Goal: Transaction & Acquisition: Download file/media

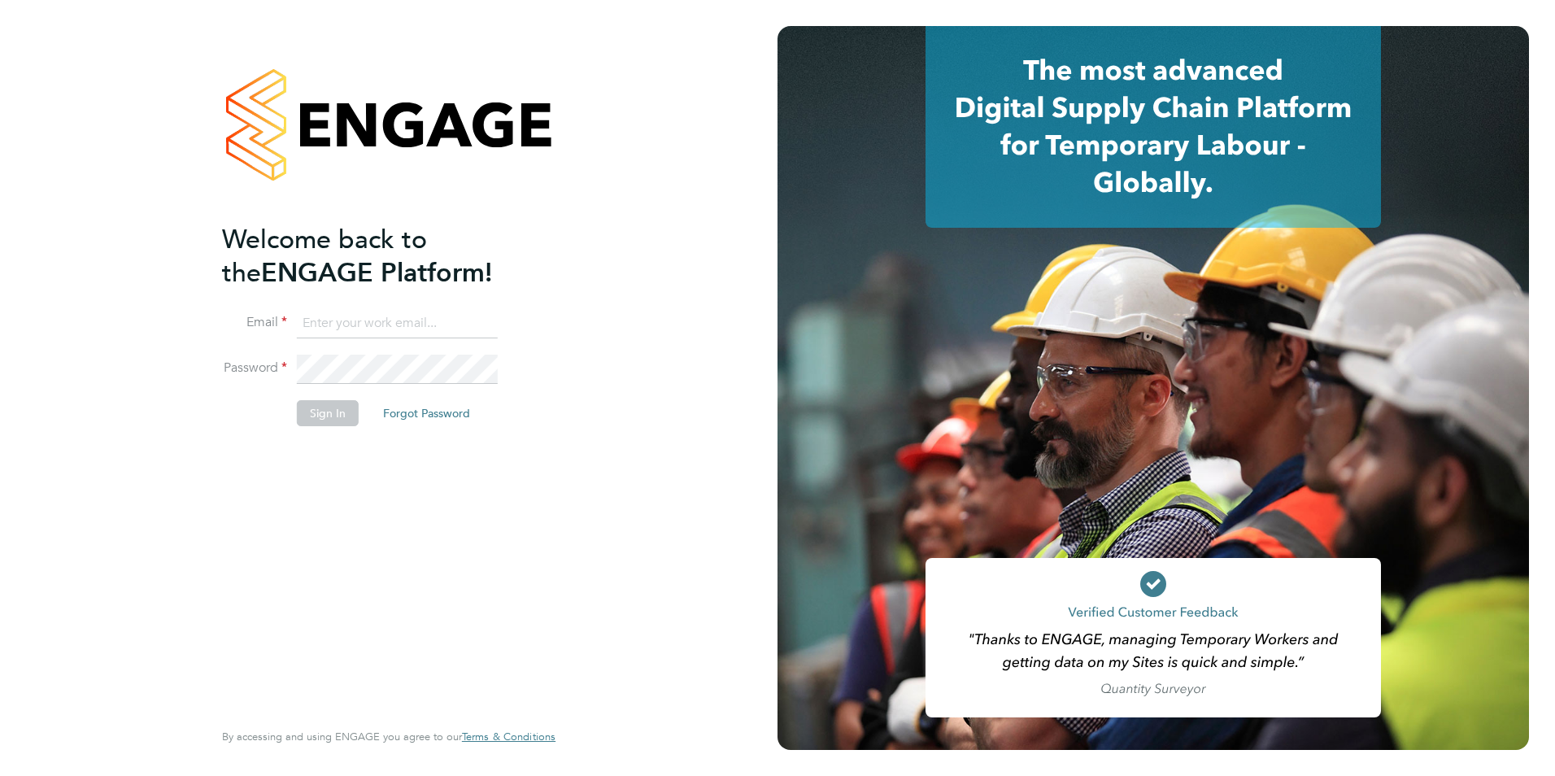
type input "[EMAIL_ADDRESS][DOMAIN_NAME]"
click at [327, 420] on button "Sign In" at bounding box center [328, 413] width 62 height 26
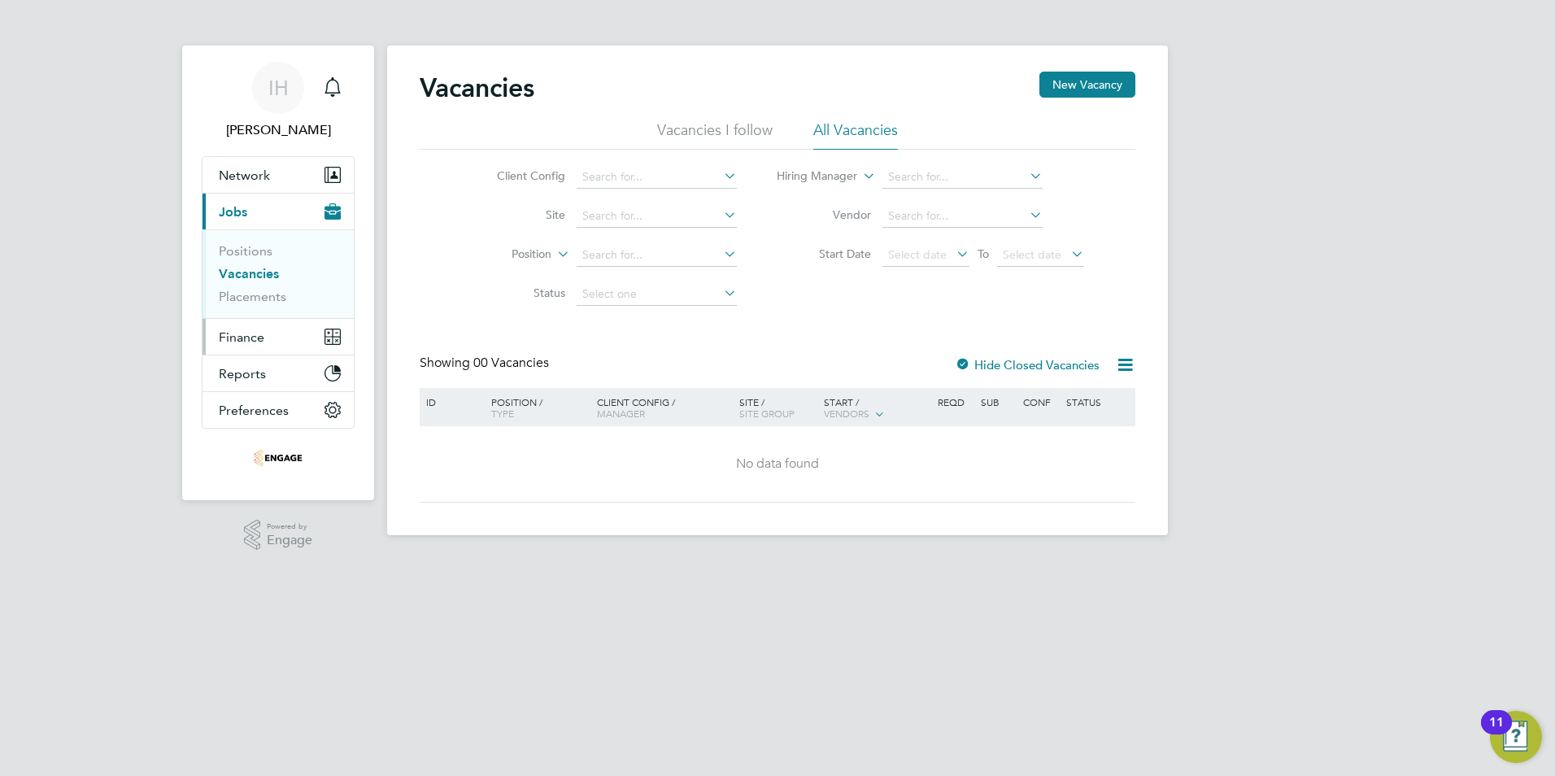
click at [232, 342] on span "Finance" at bounding box center [242, 336] width 46 height 15
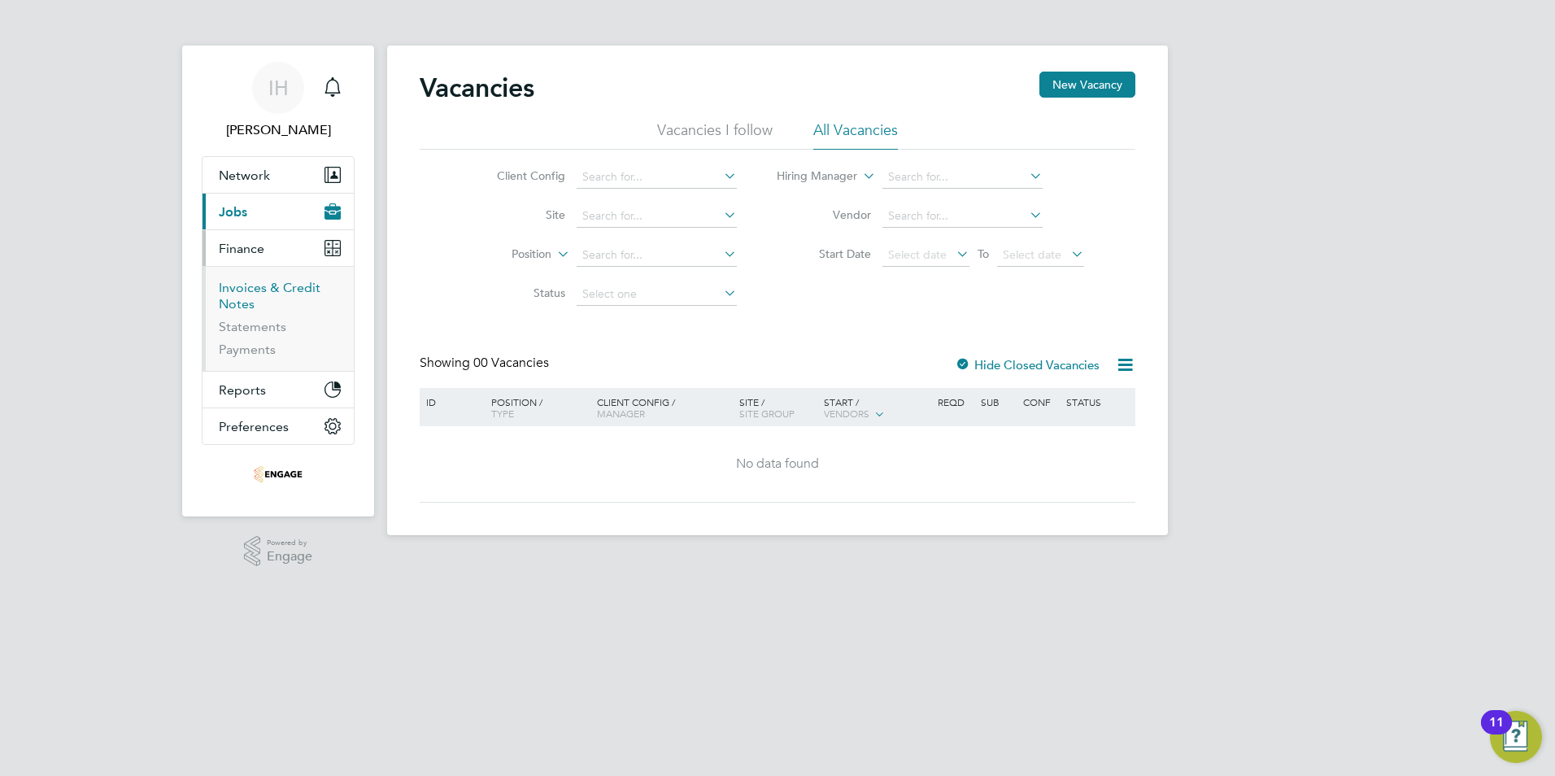
click at [251, 285] on link "Invoices & Credit Notes" at bounding box center [270, 296] width 102 height 32
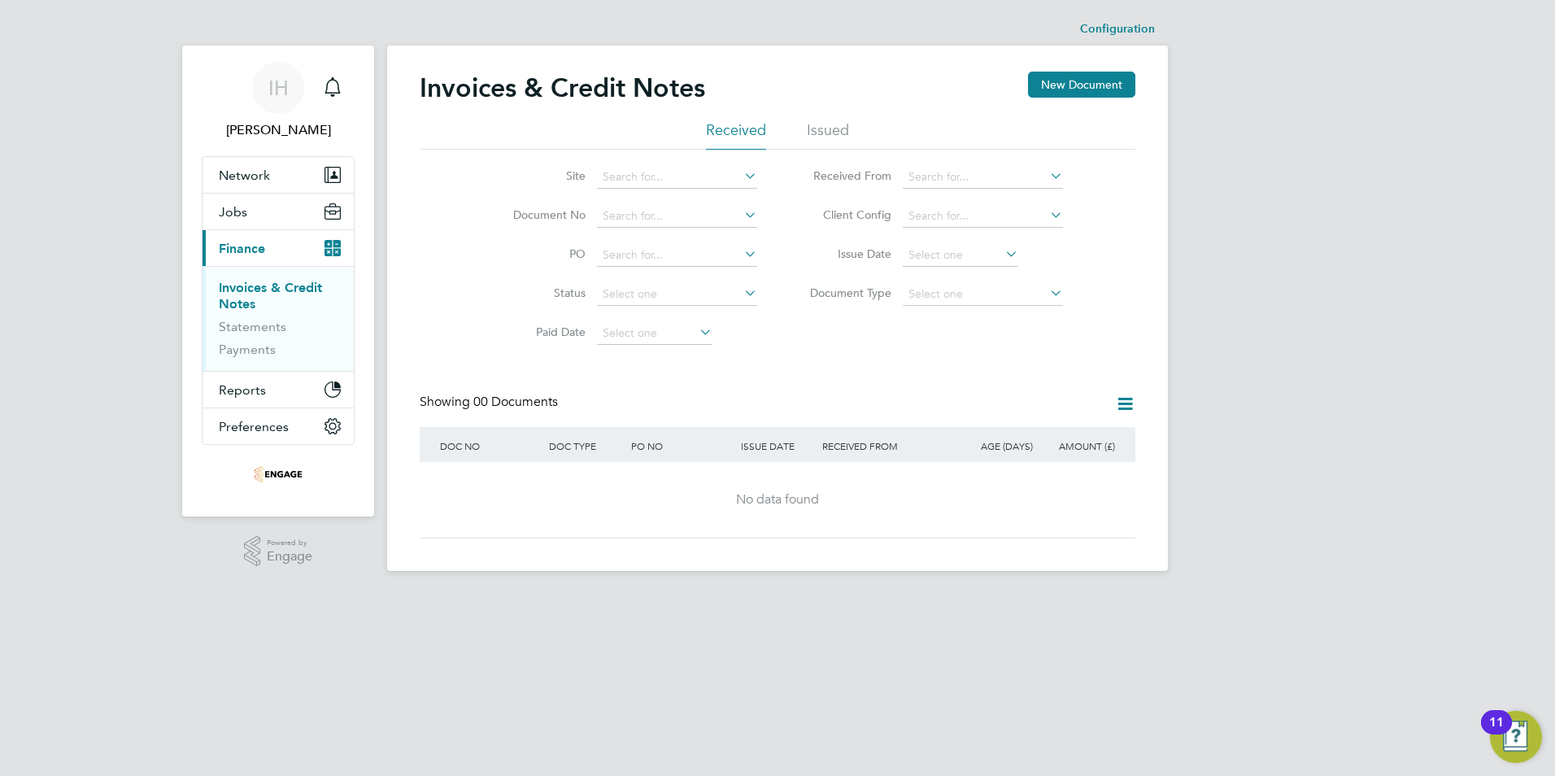
drag, startPoint x: 824, startPoint y: 127, endPoint x: 832, endPoint y: 137, distance: 12.7
click at [824, 126] on li "Issued" at bounding box center [828, 134] width 42 height 29
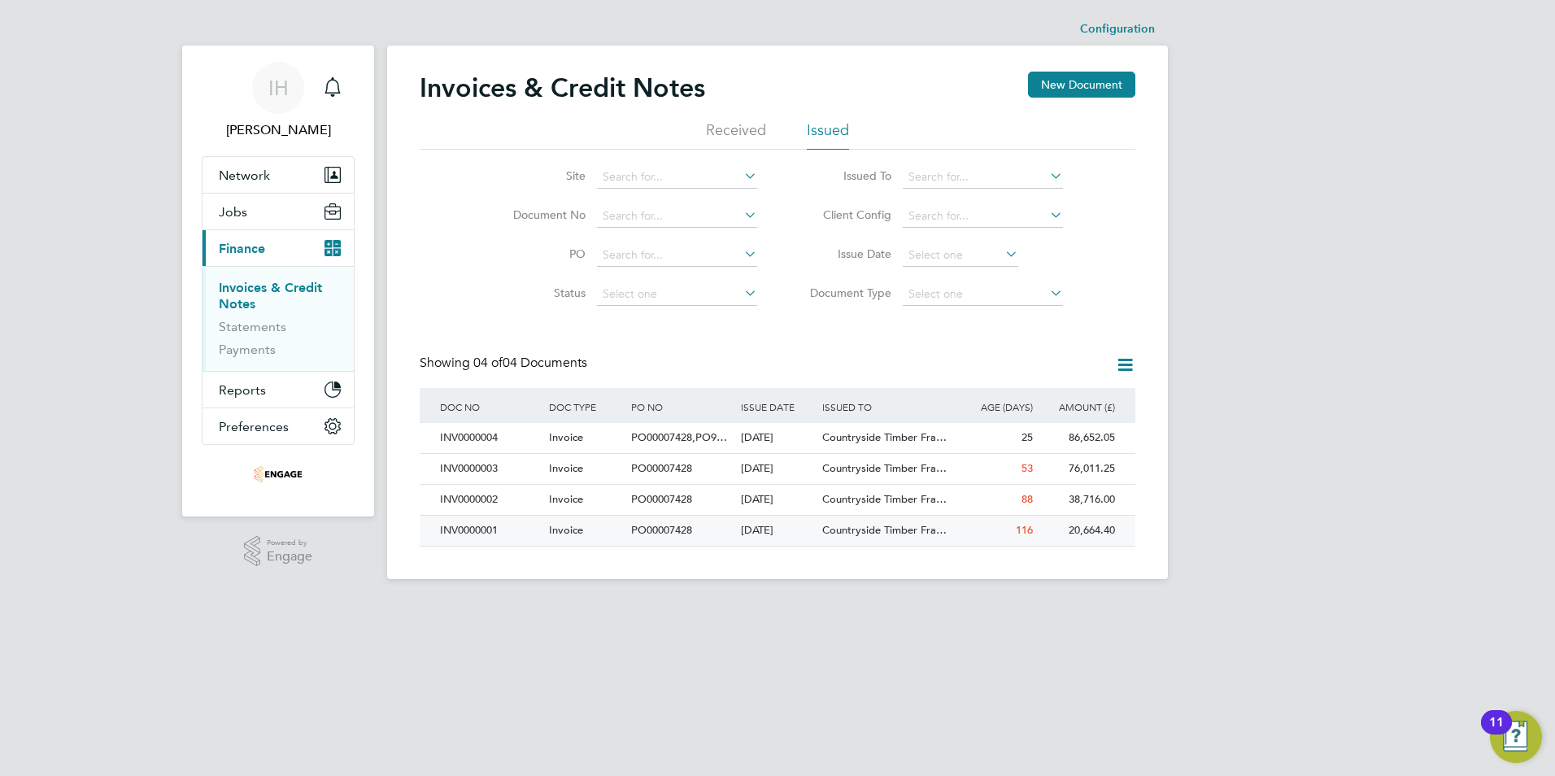
click at [1078, 525] on div "20,664.40" at bounding box center [1078, 531] width 82 height 30
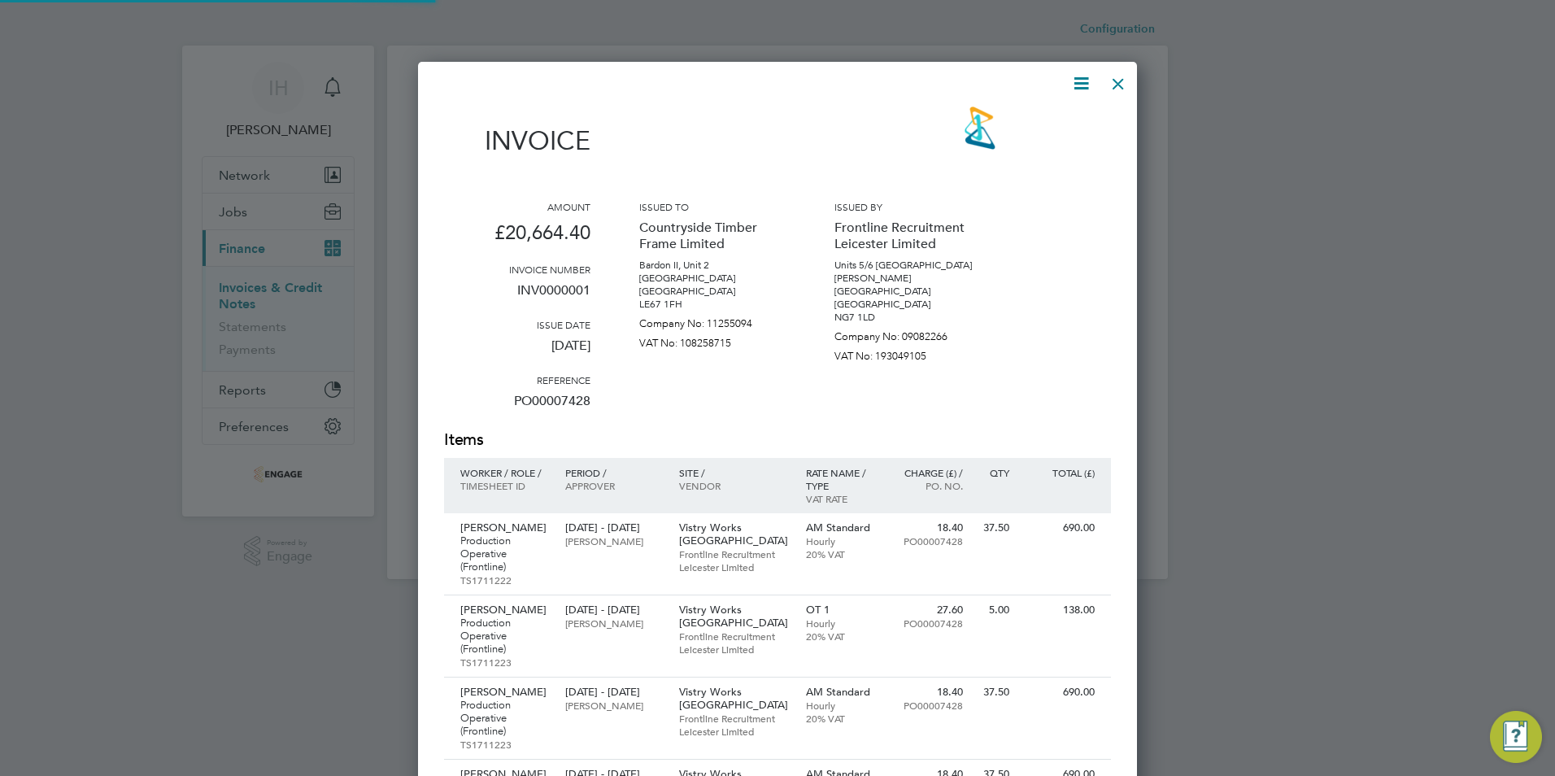
scroll to position [3636, 720]
click at [1084, 85] on icon at bounding box center [1081, 83] width 20 height 20
click at [1016, 114] on li "Download Invoice" at bounding box center [1032, 122] width 112 height 23
click at [1119, 85] on div at bounding box center [1118, 79] width 29 height 29
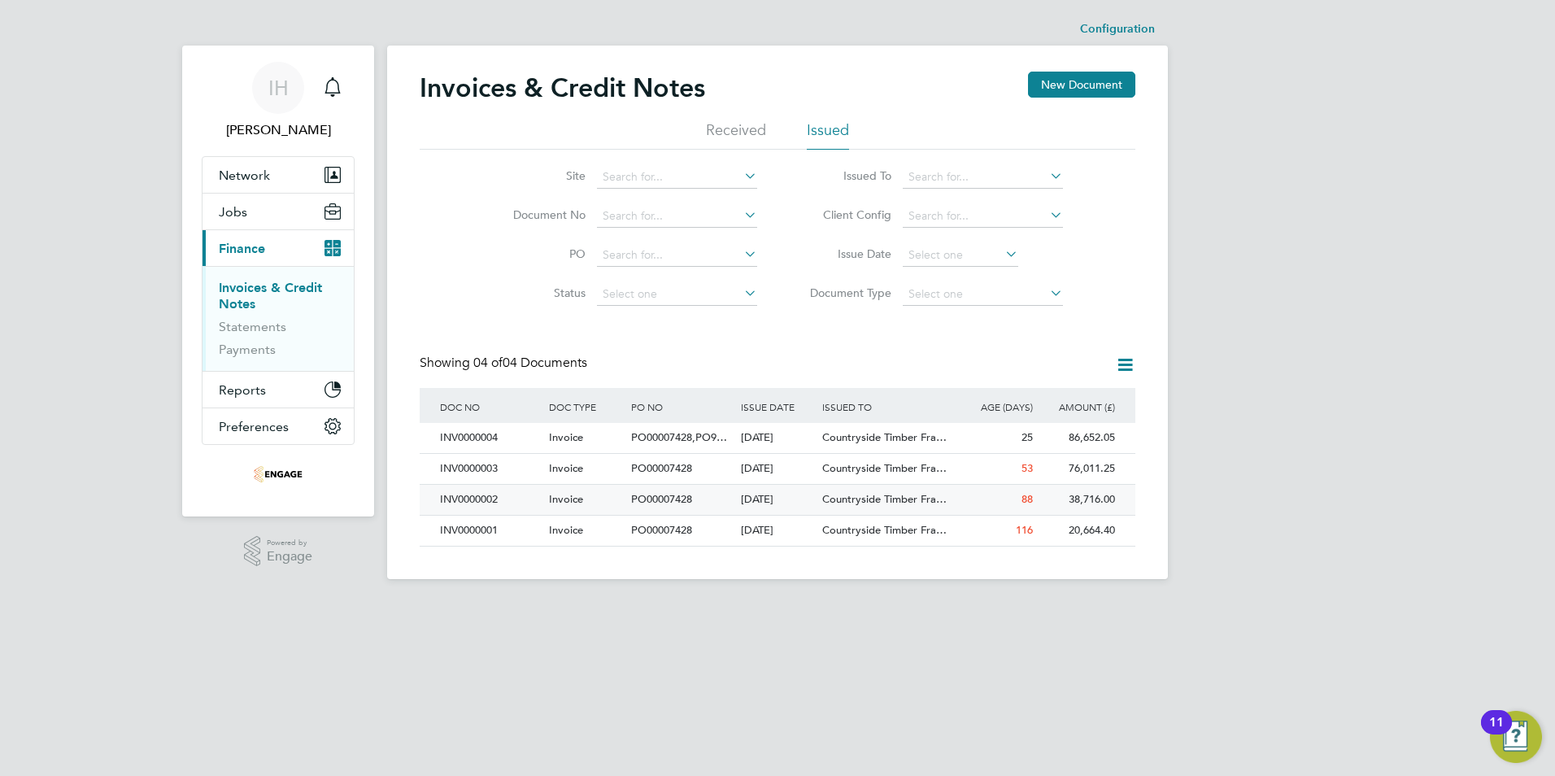
click at [1065, 499] on div "38,716.00" at bounding box center [1078, 500] width 82 height 30
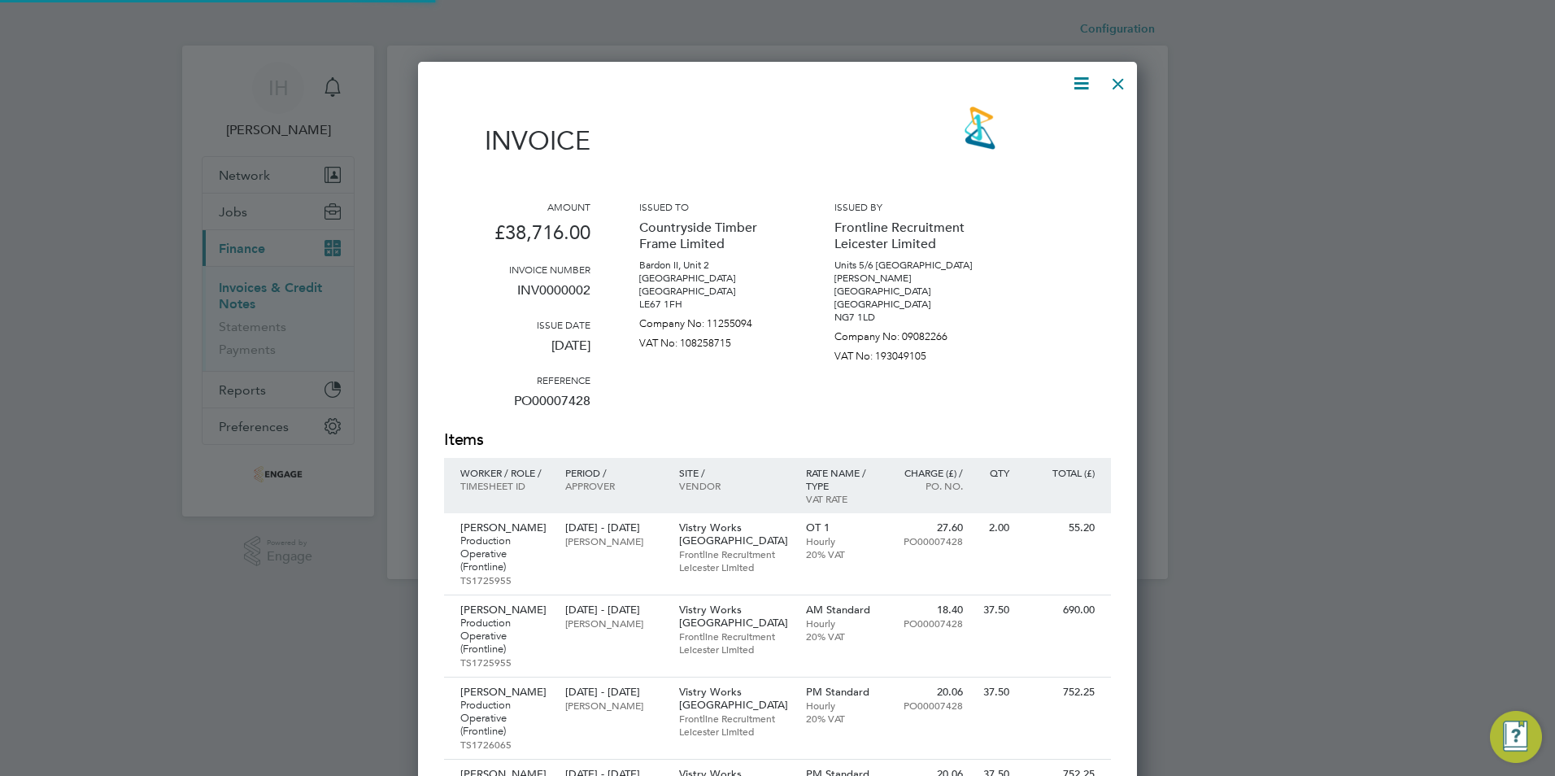
scroll to position [7160, 720]
click at [1084, 81] on icon at bounding box center [1081, 83] width 20 height 20
click at [1012, 115] on li "Download Invoice" at bounding box center [1032, 122] width 112 height 23
